Goal: Download file/media

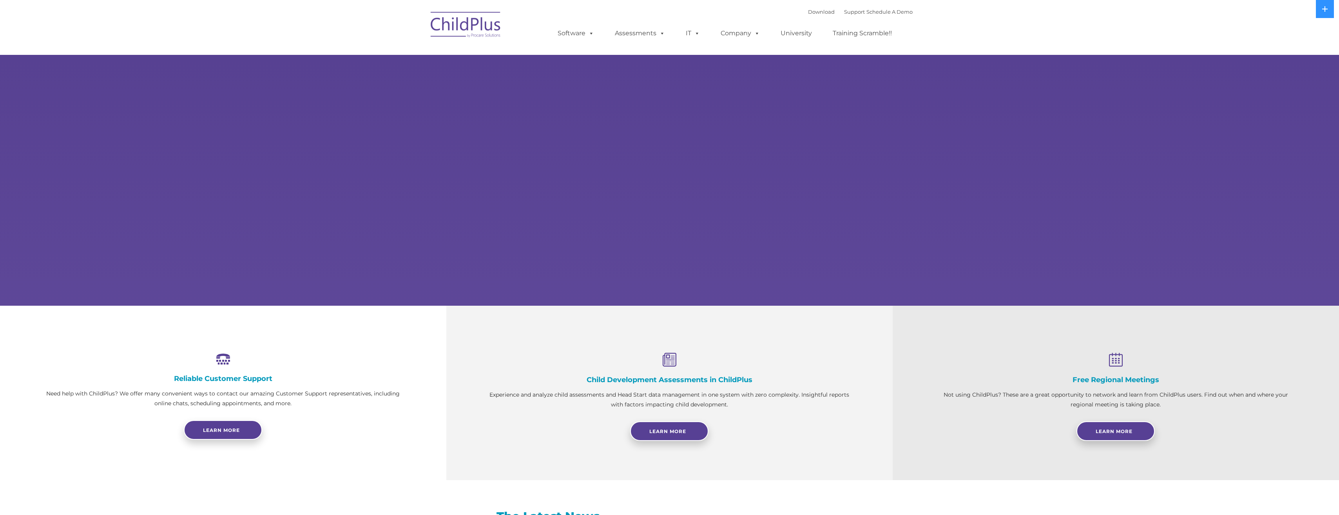
select select "MEDIUM"
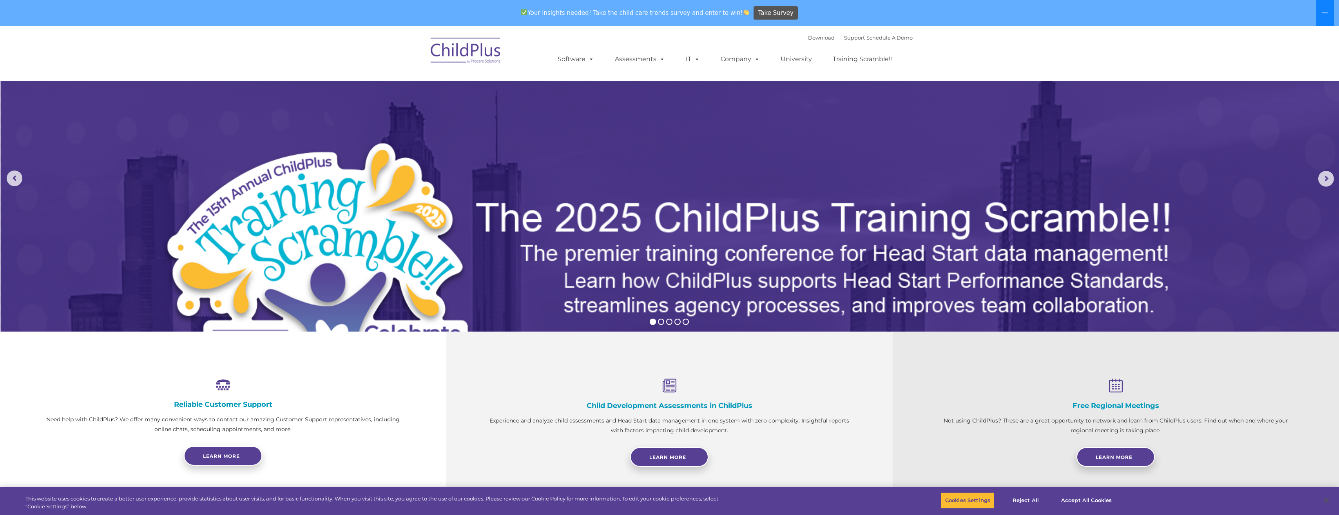
click at [1327, 11] on icon at bounding box center [1325, 13] width 6 height 6
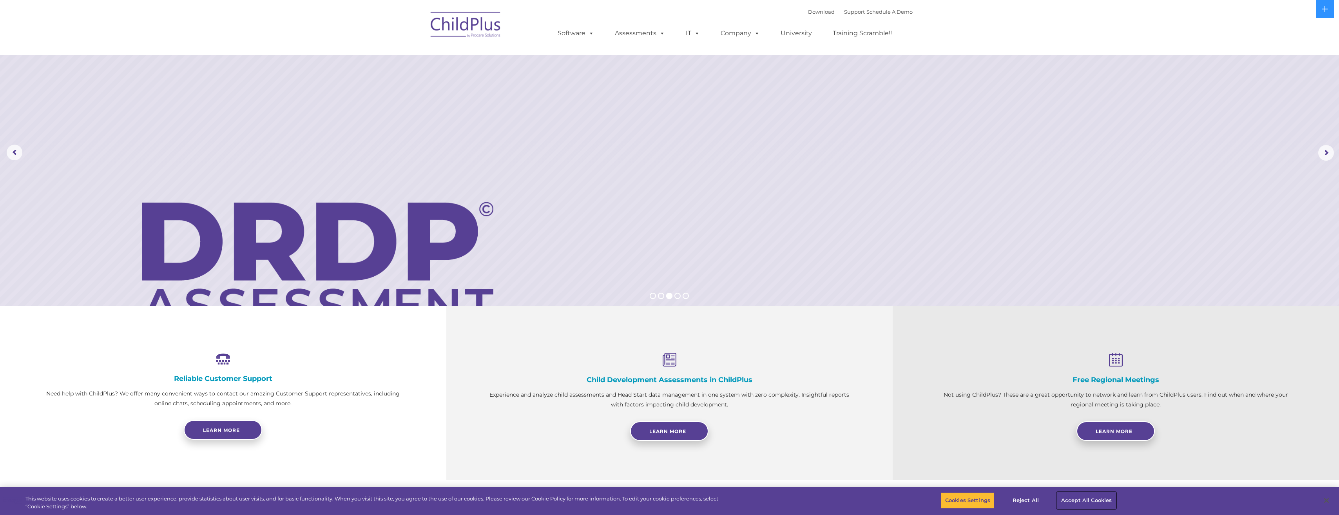
click at [1087, 498] on button "Accept All Cookies" at bounding box center [1086, 500] width 59 height 16
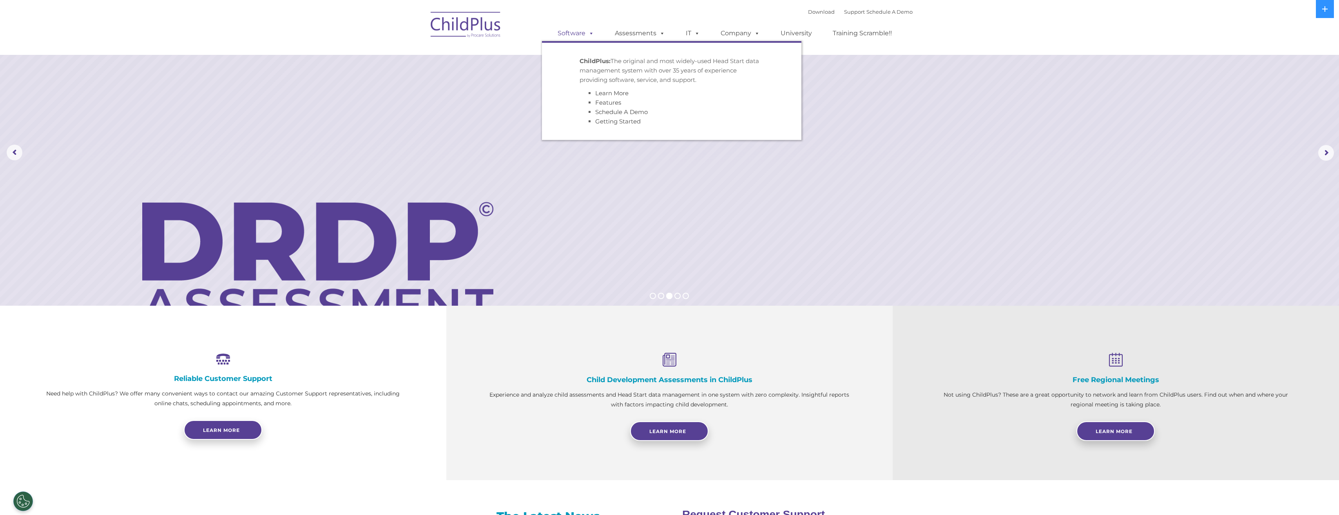
click at [575, 33] on link "Software" at bounding box center [576, 33] width 52 height 16
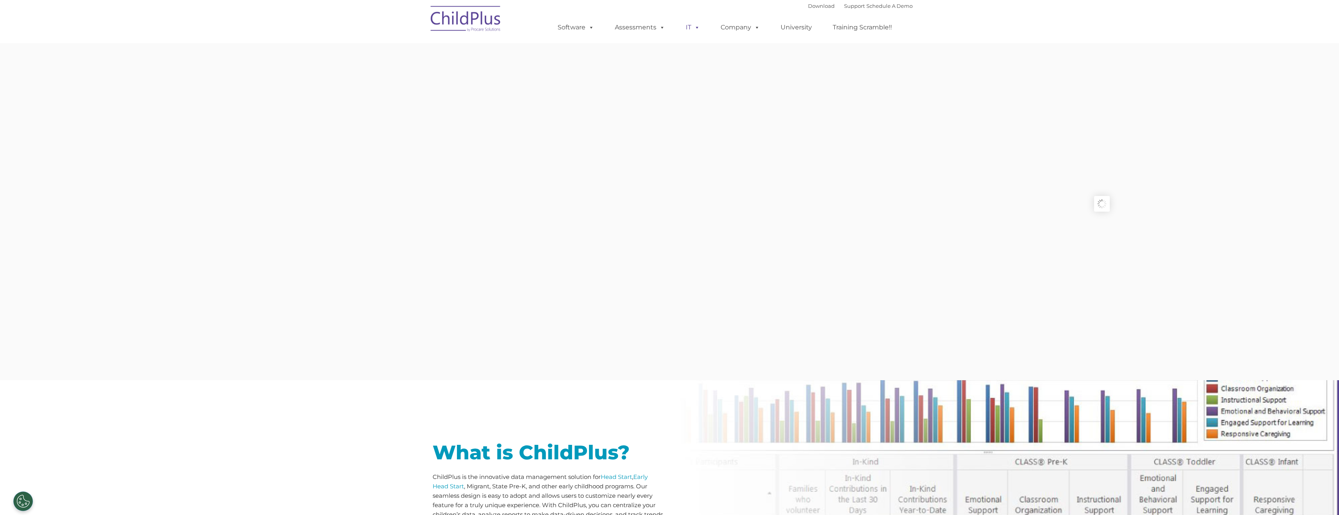
type input ""
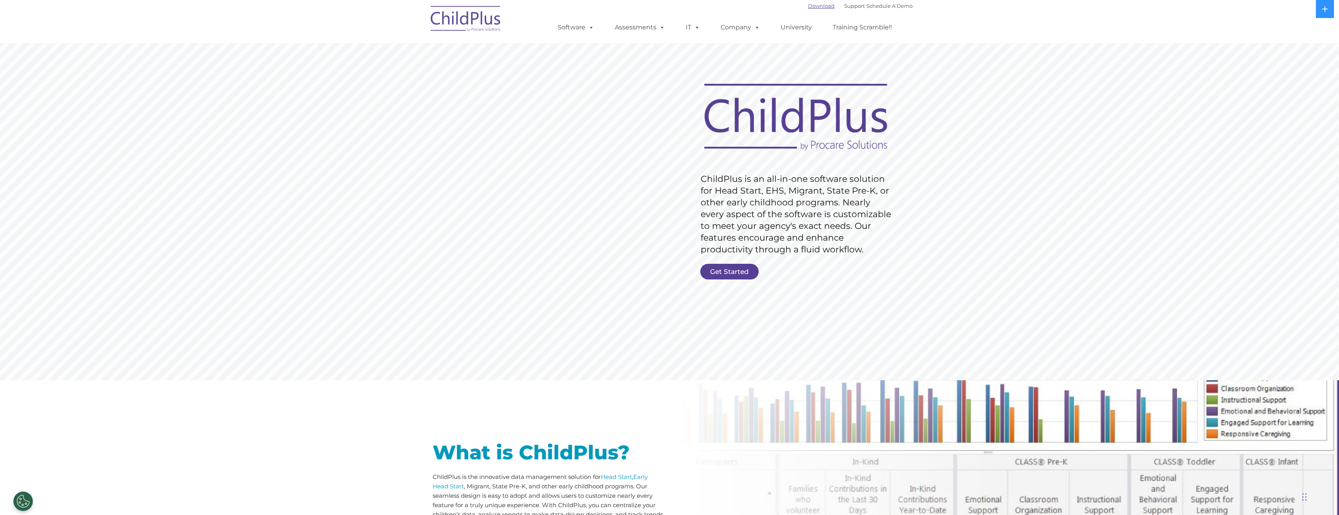
click at [821, 4] on link "Download" at bounding box center [821, 6] width 27 height 6
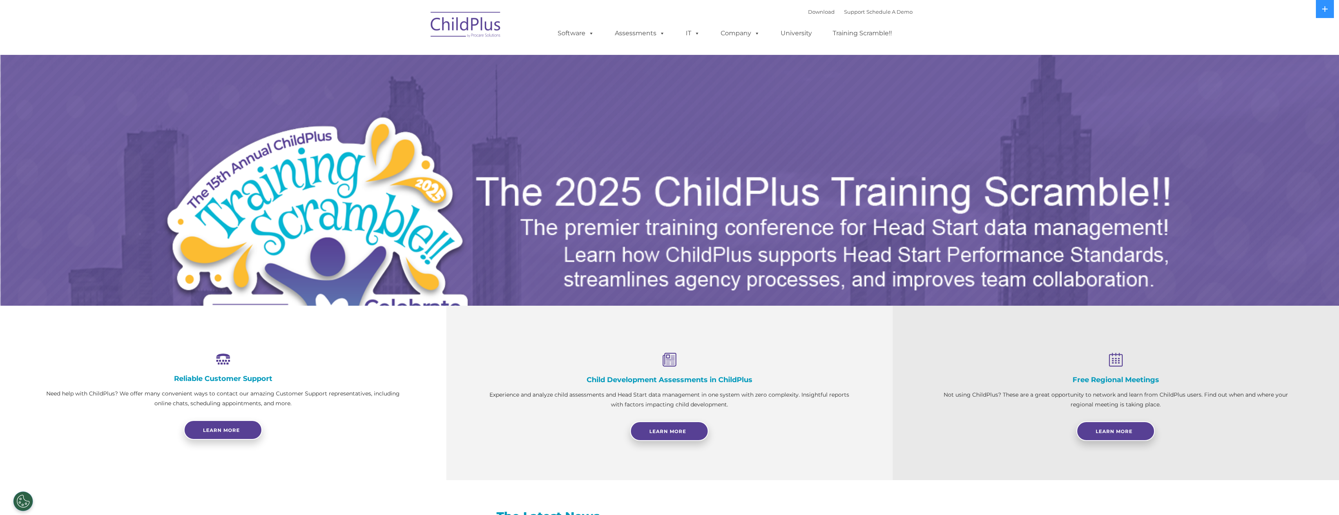
select select "MEDIUM"
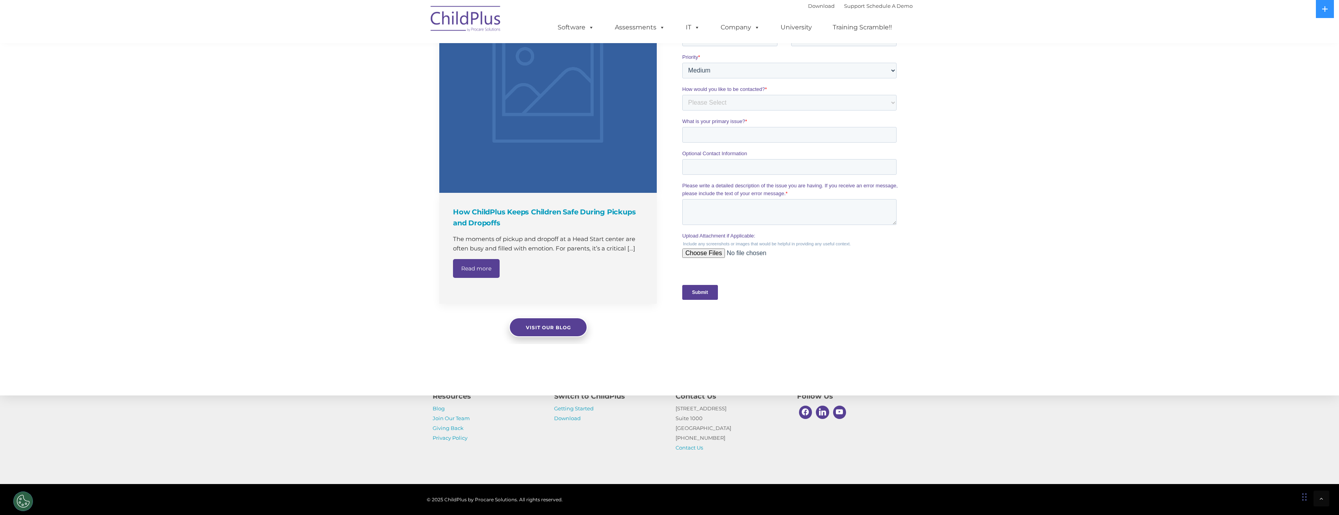
scroll to position [617, 0]
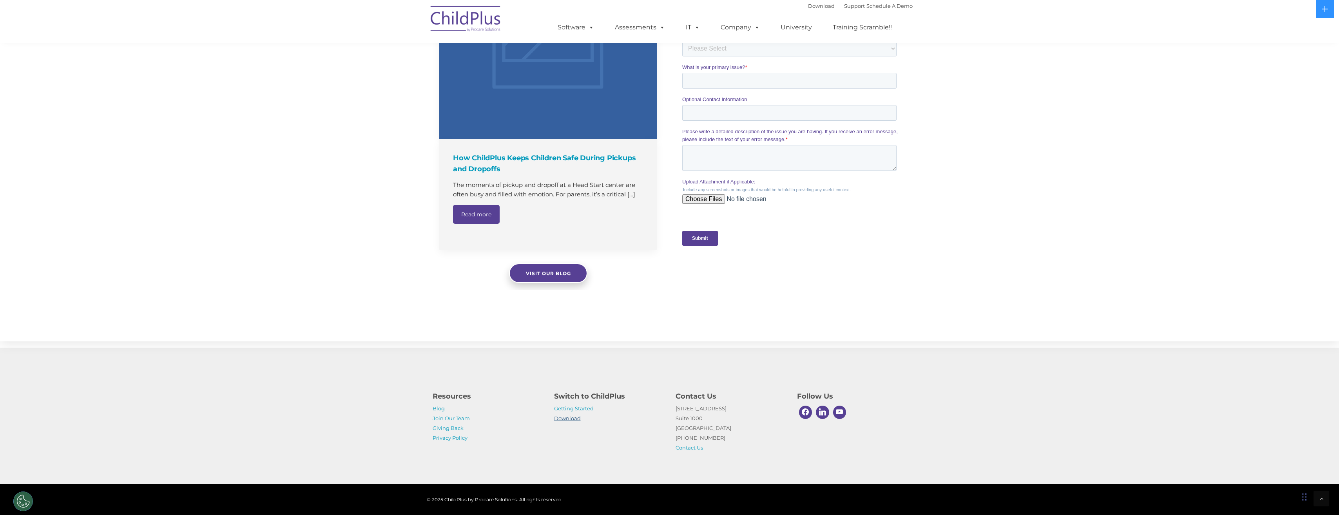
click at [566, 416] on link "Download" at bounding box center [567, 418] width 27 height 6
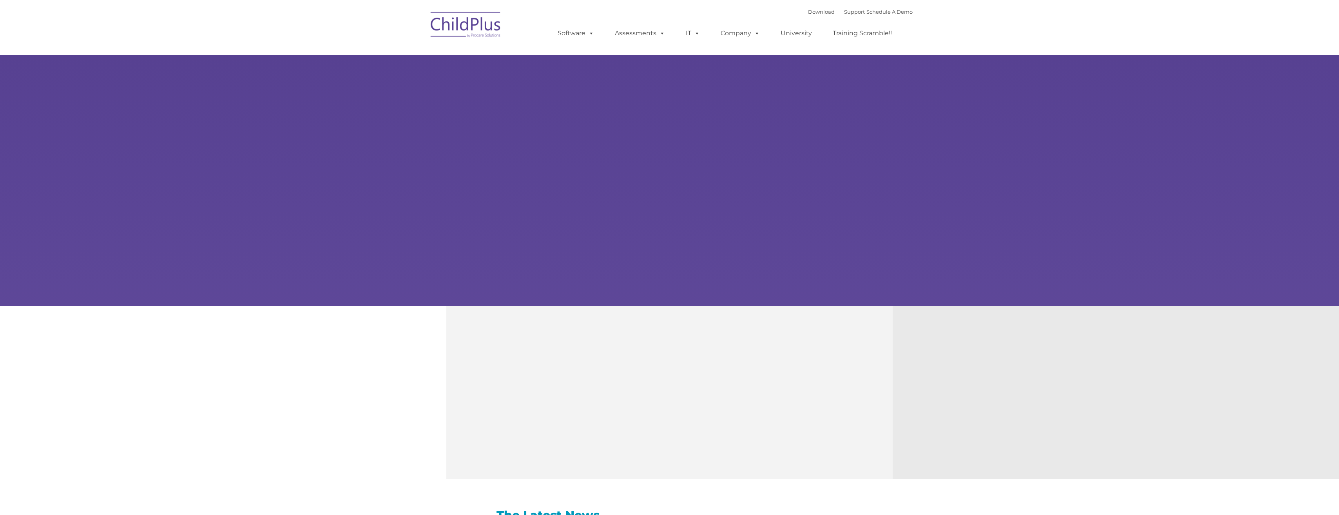
type input ""
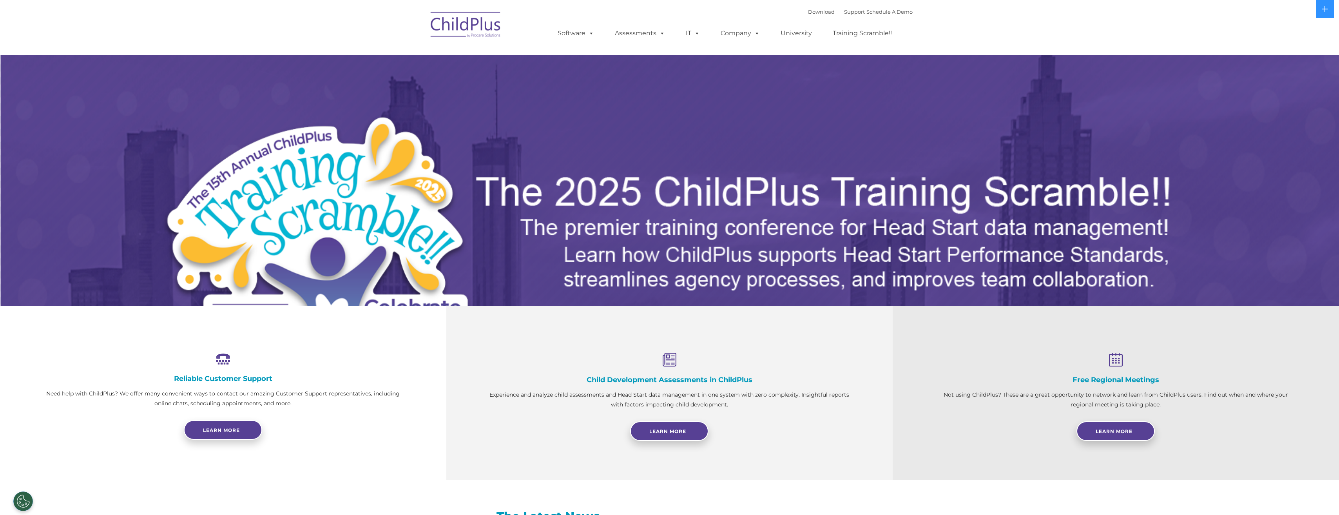
select select "MEDIUM"
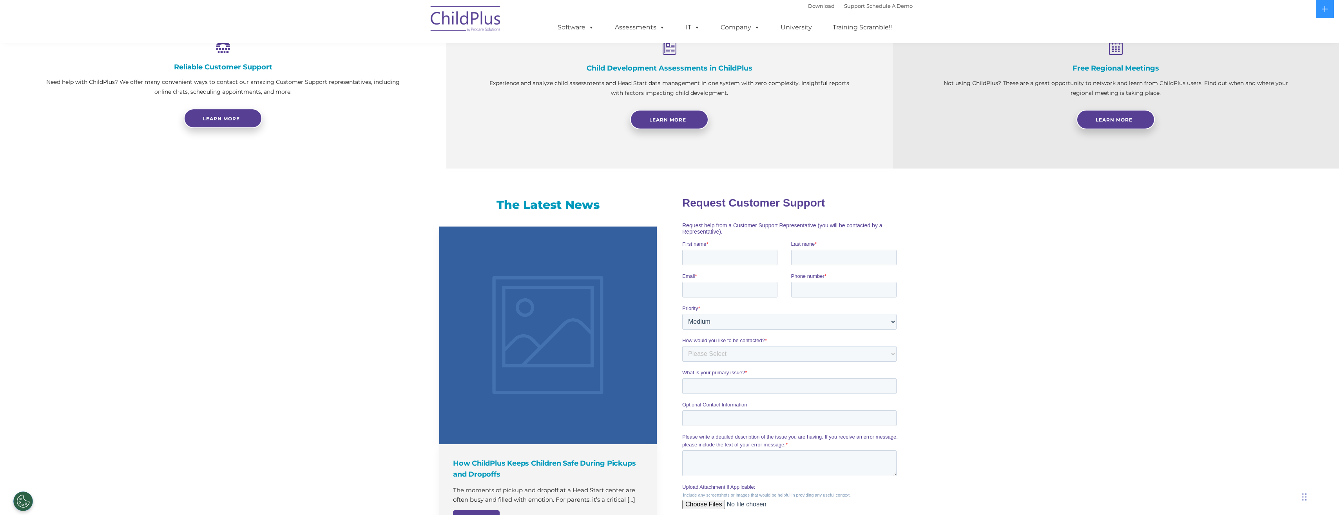
scroll to position [308, 0]
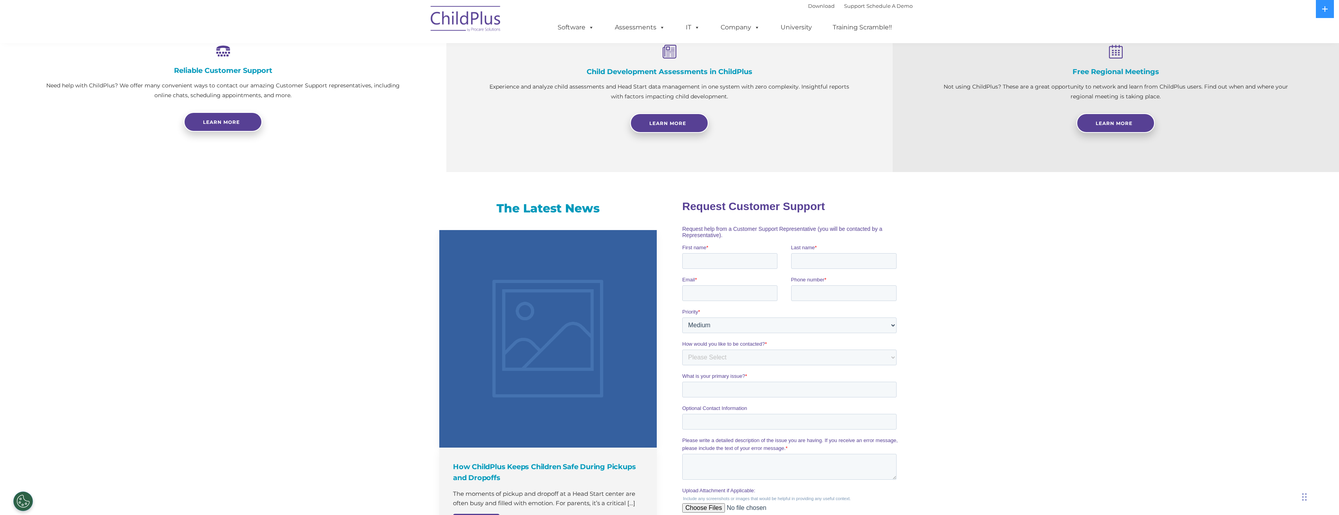
drag, startPoint x: 1323, startPoint y: 0, endPoint x: 1134, endPoint y: 18, distance: 189.8
click at [1134, 18] on nav "Download Support | Schedule A Demo  MENU MENU Software ChildPlus: The original…" at bounding box center [669, 21] width 1339 height 43
click at [1323, 11] on icon at bounding box center [1325, 9] width 6 height 6
